Goal: Navigation & Orientation: Find specific page/section

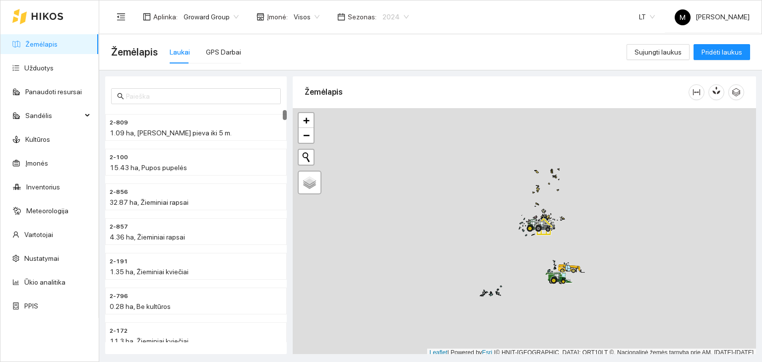
click at [391, 13] on span "2024" at bounding box center [395, 16] width 26 height 15
click at [385, 127] on div "2026" at bounding box center [386, 131] width 25 height 11
click at [42, 69] on link "Užduotys" at bounding box center [38, 68] width 29 height 8
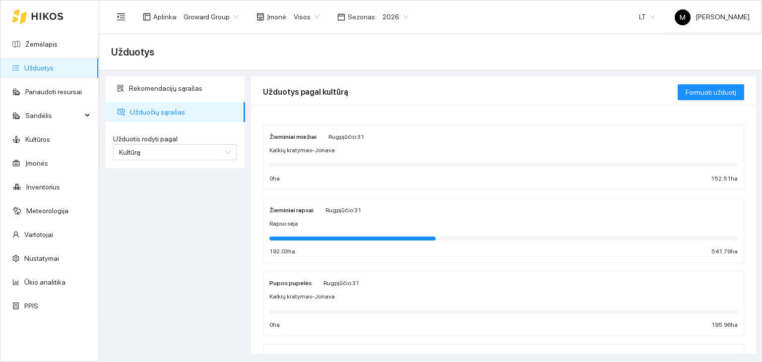
click at [329, 149] on div "Kalkių kratymas-Jonava" at bounding box center [503, 150] width 468 height 9
